Goal: Task Accomplishment & Management: Manage account settings

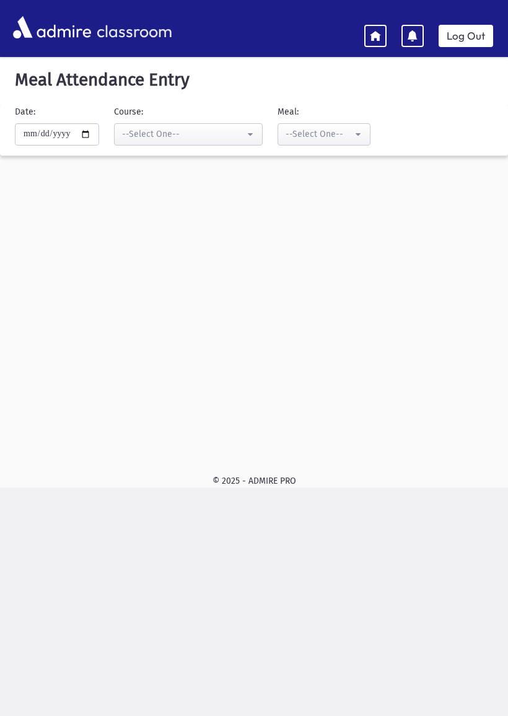
select select "***"
click at [378, 30] on icon at bounding box center [375, 35] width 11 height 11
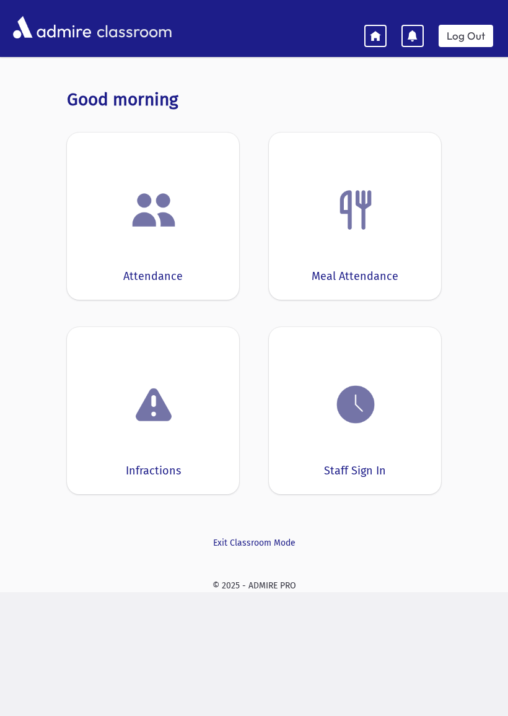
click at [391, 438] on div "Staff Sign In" at bounding box center [355, 410] width 172 height 167
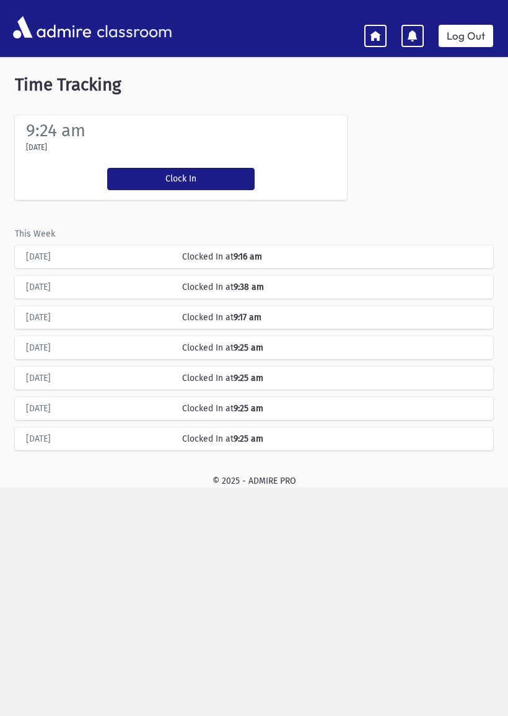
click at [208, 185] on button "Clock In" at bounding box center [180, 179] width 147 height 22
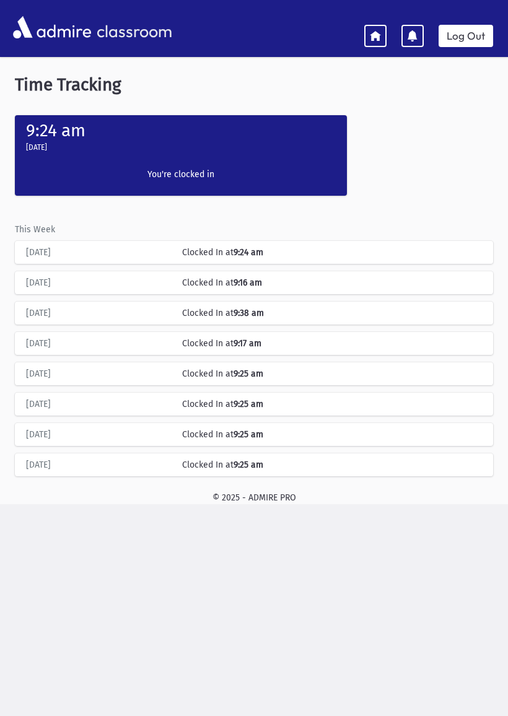
click at [382, 27] on link at bounding box center [375, 36] width 22 height 22
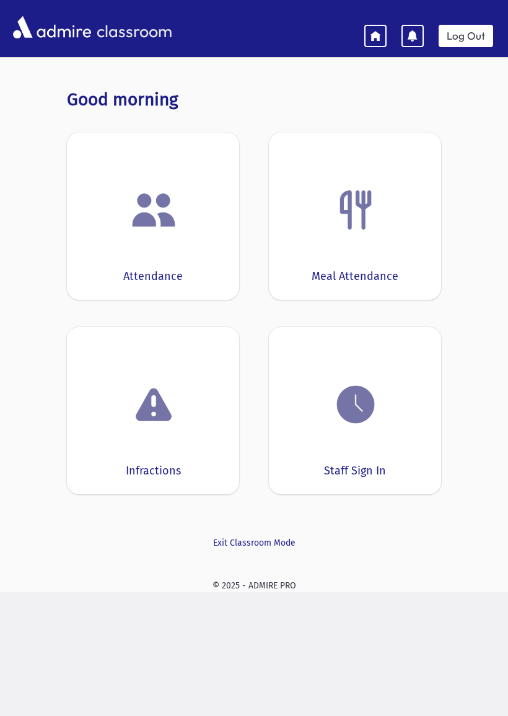
click at [235, 220] on div "Attendance" at bounding box center [153, 216] width 172 height 167
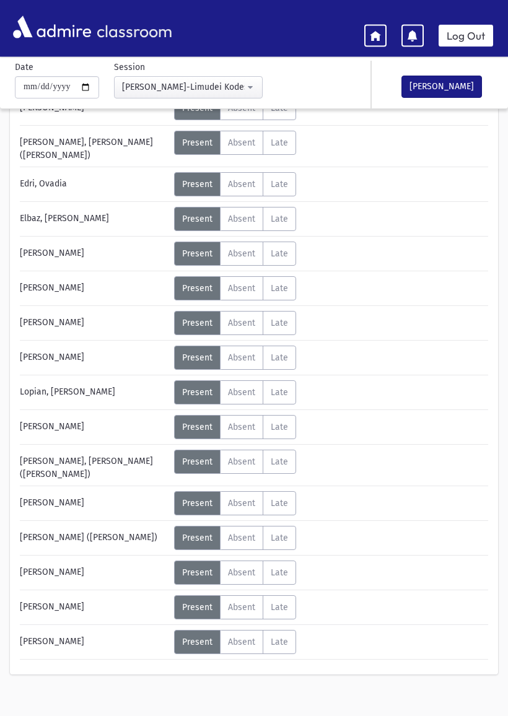
scroll to position [108, 0]
click at [252, 317] on span "Absent" at bounding box center [241, 322] width 27 height 11
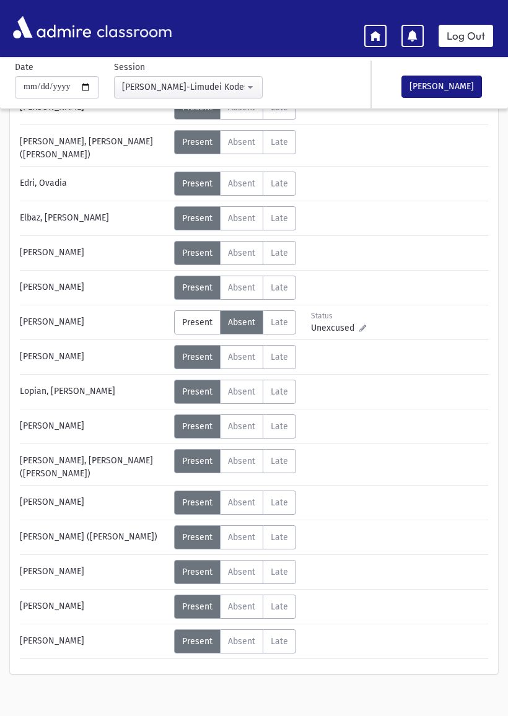
click at [292, 531] on label "Late L" at bounding box center [279, 537] width 33 height 24
click at [252, 532] on span "Absent" at bounding box center [241, 537] width 27 height 11
click at [456, 86] on button "[PERSON_NAME]" at bounding box center [441, 87] width 81 height 22
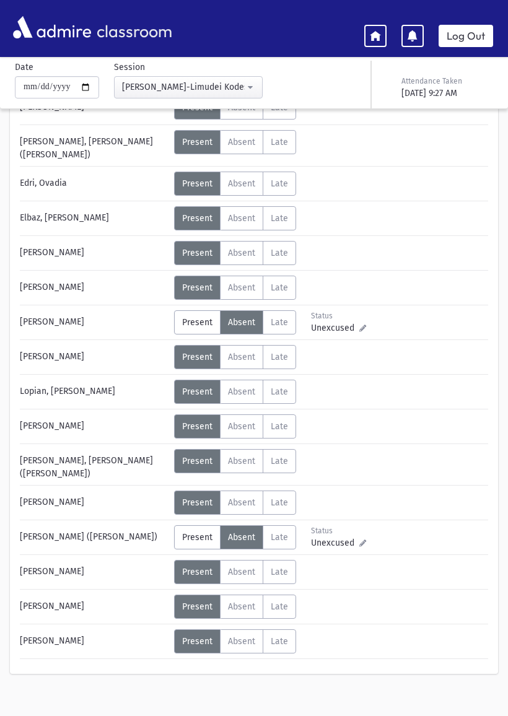
click at [340, 27] on div "classroom Log Out" at bounding box center [254, 28] width 508 height 35
click at [370, 15] on div "classroom Log Out" at bounding box center [254, 28] width 508 height 35
click at [370, 33] on icon at bounding box center [375, 35] width 11 height 11
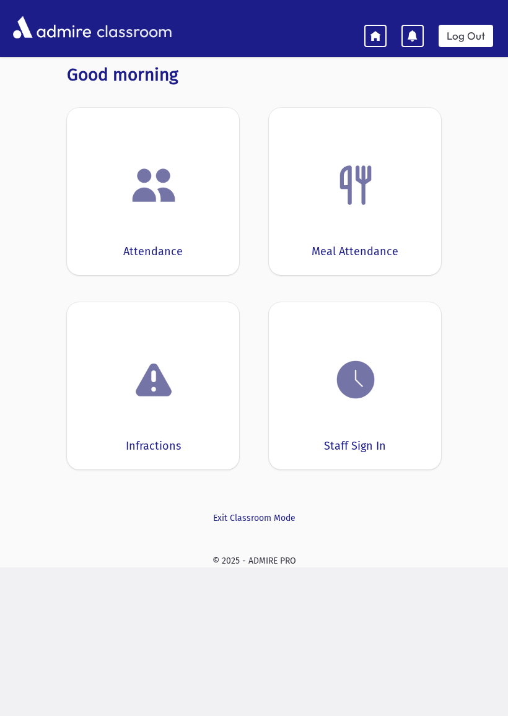
scroll to position [25, 0]
click at [369, 31] on link at bounding box center [375, 36] width 22 height 22
click at [372, 32] on icon at bounding box center [375, 35] width 11 height 11
click at [459, 45] on link "Log Out" at bounding box center [466, 36] width 55 height 22
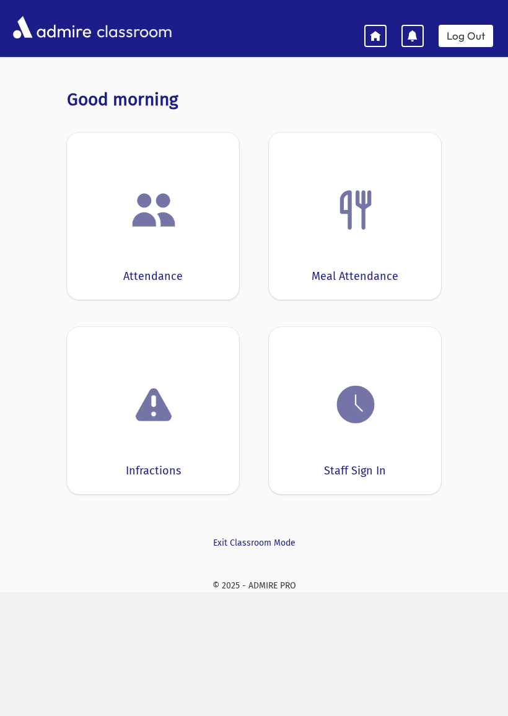
click at [377, 391] on img at bounding box center [355, 404] width 47 height 47
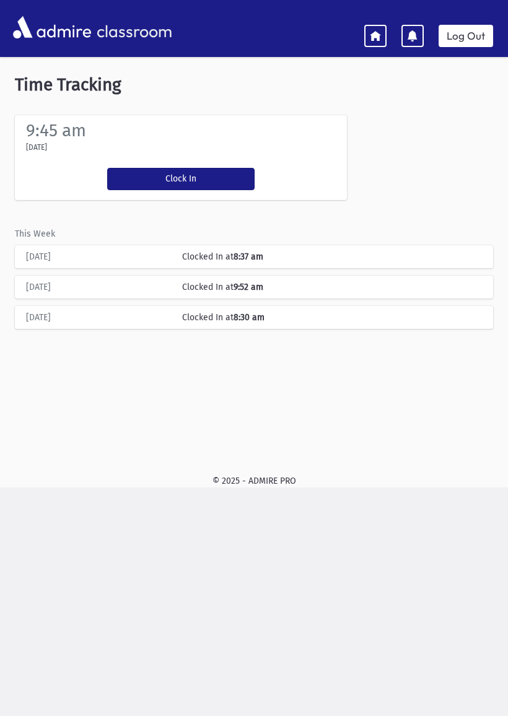
click at [209, 177] on button "Clock In" at bounding box center [180, 179] width 147 height 22
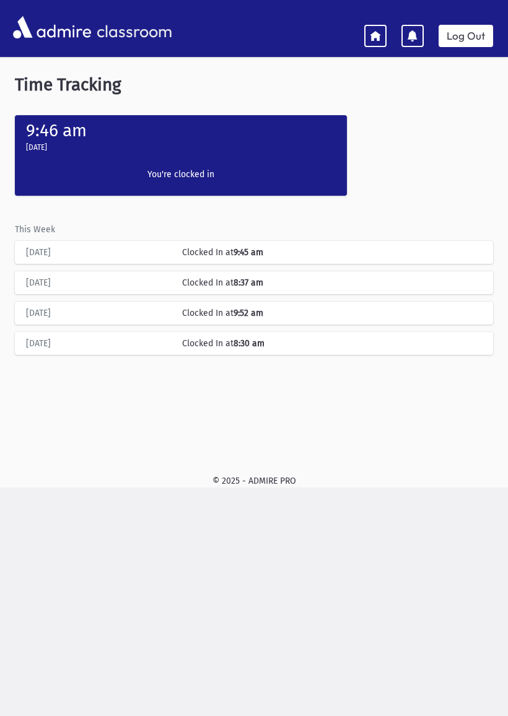
click at [474, 38] on link "Log Out" at bounding box center [466, 36] width 55 height 22
